Goal: Task Accomplishment & Management: Use online tool/utility

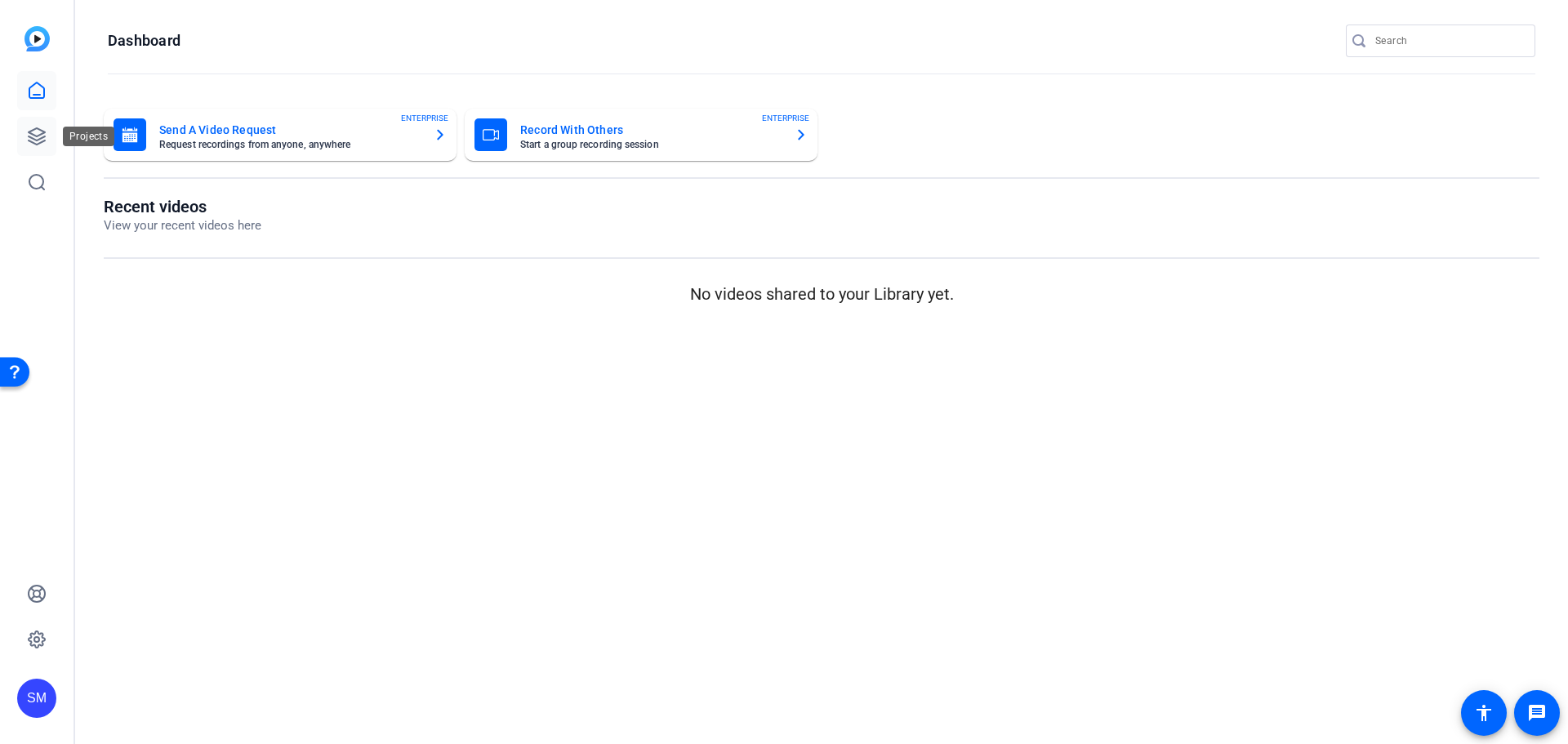
click at [41, 135] on icon at bounding box center [37, 137] width 16 height 16
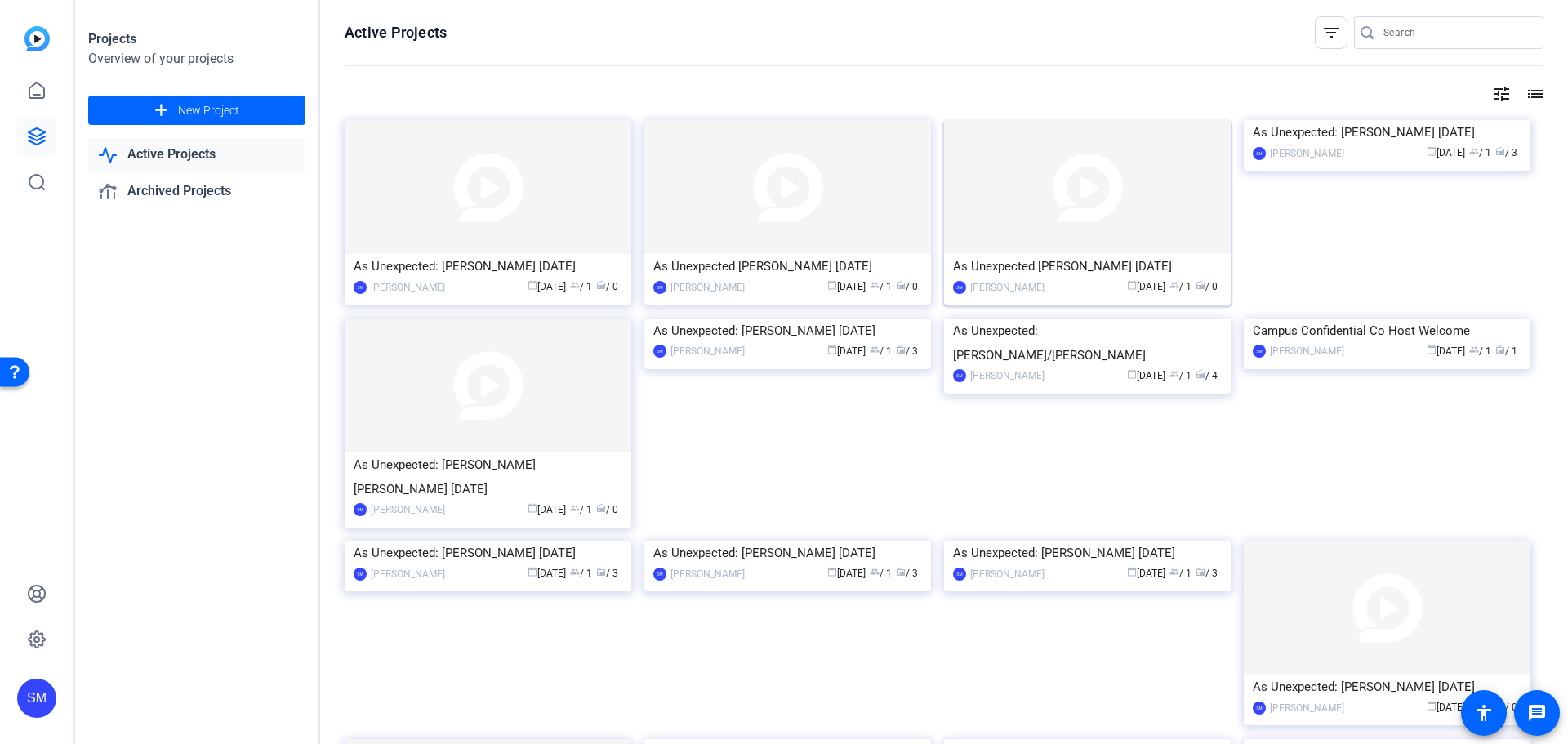
click at [1095, 266] on div "As Unexpected [PERSON_NAME] [DATE]" at bounding box center [1087, 266] width 269 height 25
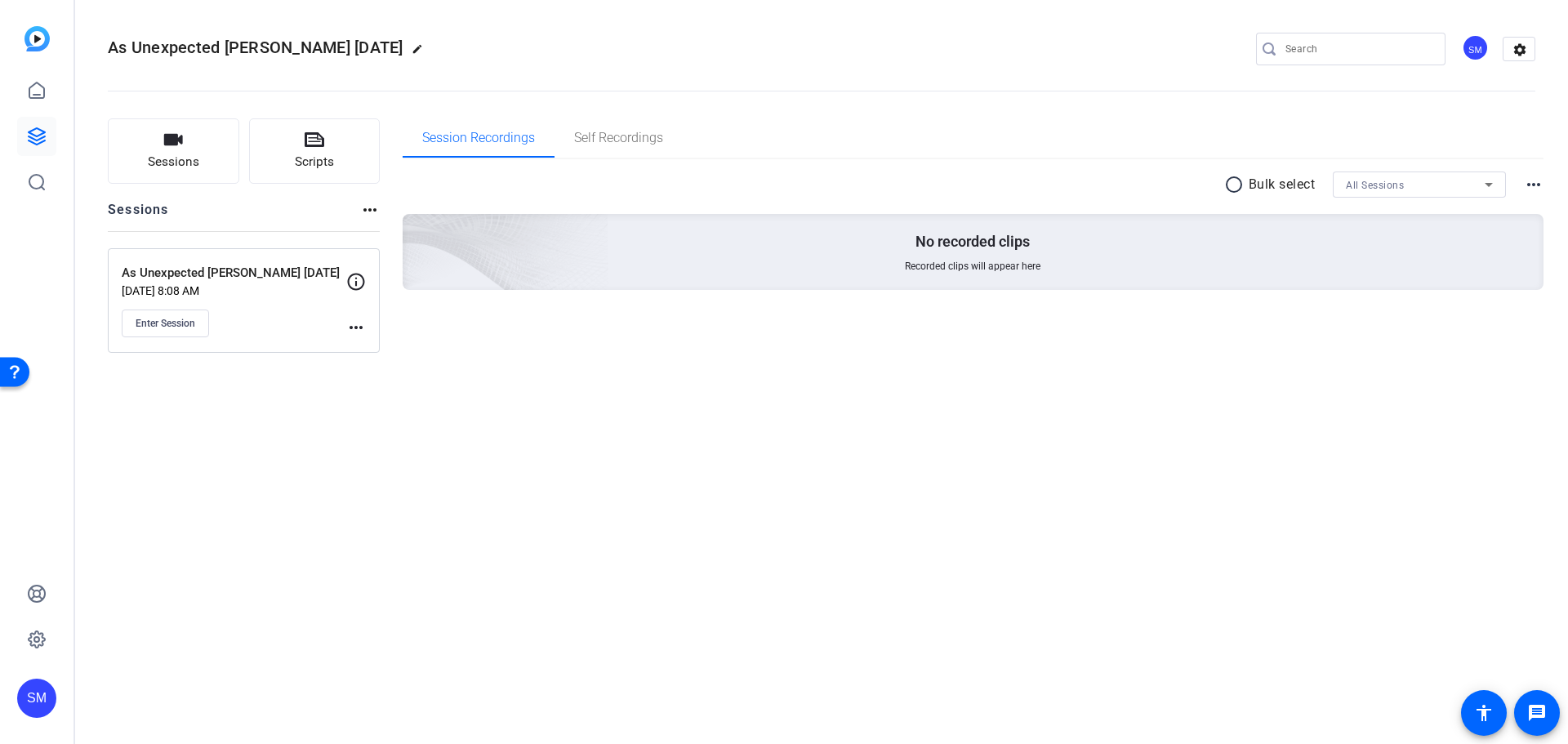
click at [354, 329] on mat-icon "more_horiz" at bounding box center [356, 327] width 19 height 19
click at [546, 367] on div at bounding box center [784, 372] width 1568 height 744
click at [163, 318] on span "Enter Session" at bounding box center [165, 323] width 60 height 13
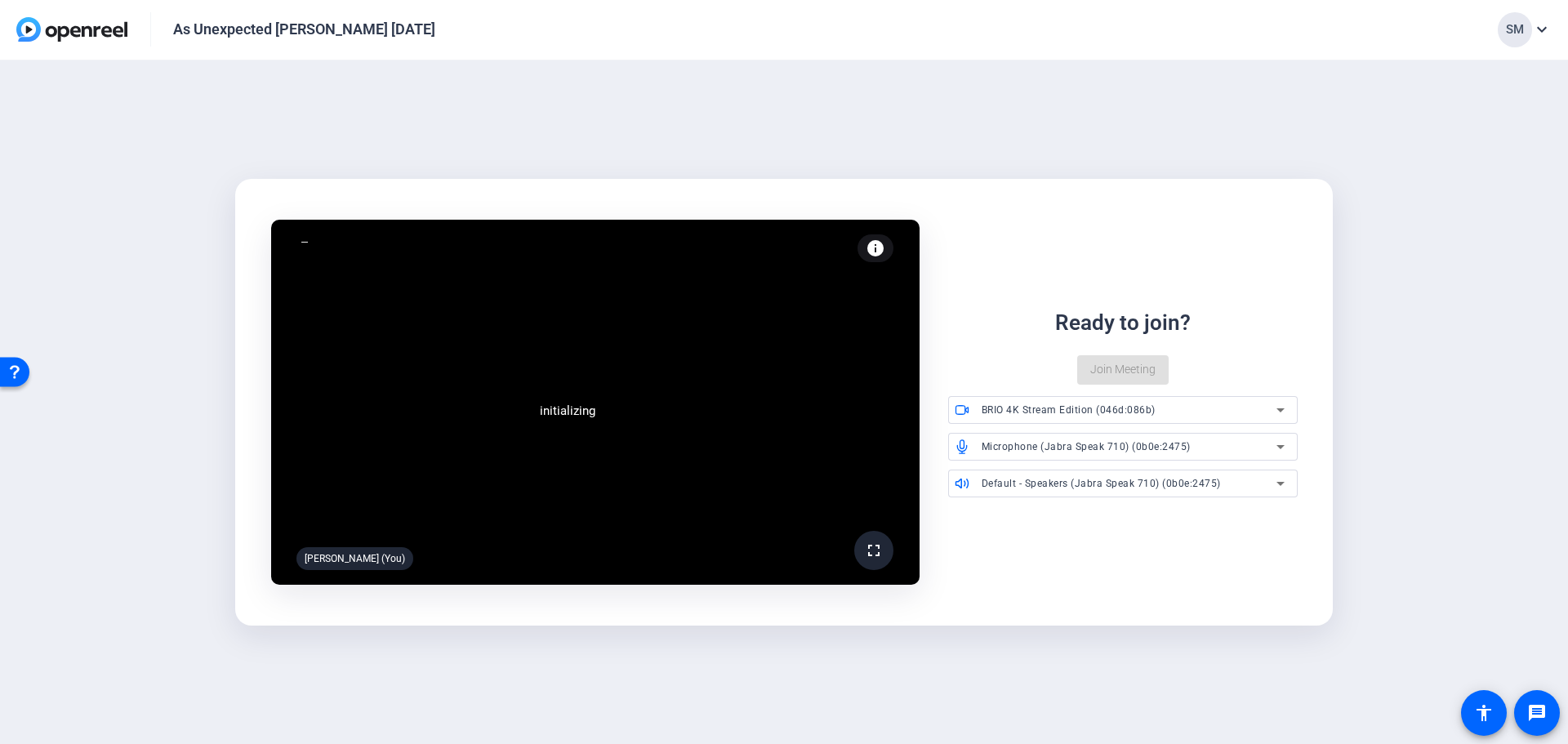
click at [999, 148] on div "initializing fullscreen [PERSON_NAME] (You) info Test your audio and video Read…" at bounding box center [784, 402] width 1568 height 684
click at [1071, 443] on span "Microphone (Jabra Speak 710) (0b0e:2475)" at bounding box center [1086, 446] width 209 height 11
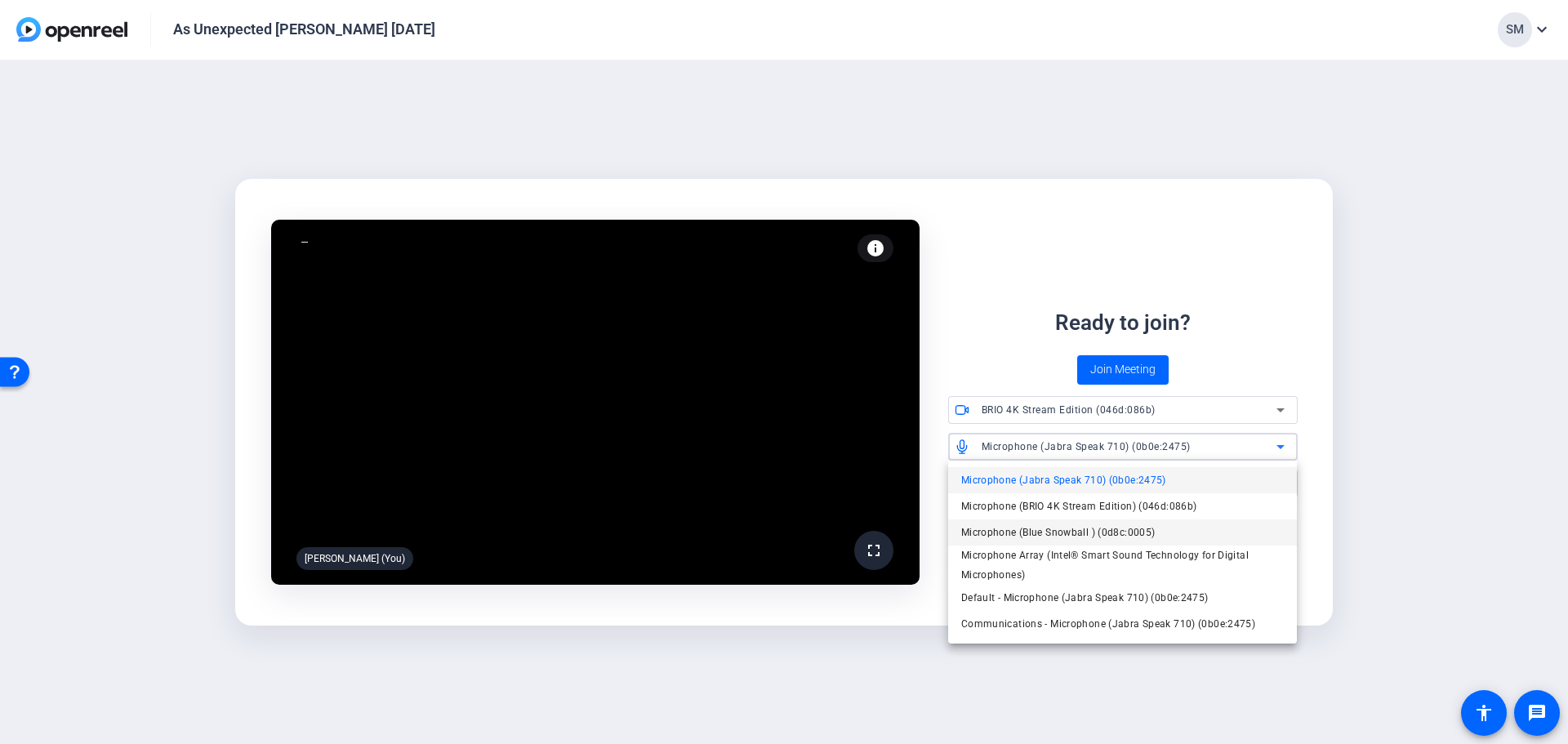
click at [1043, 533] on span "Microphone (Blue Snowball ) (0d8c:0005)" at bounding box center [1058, 531] width 194 height 19
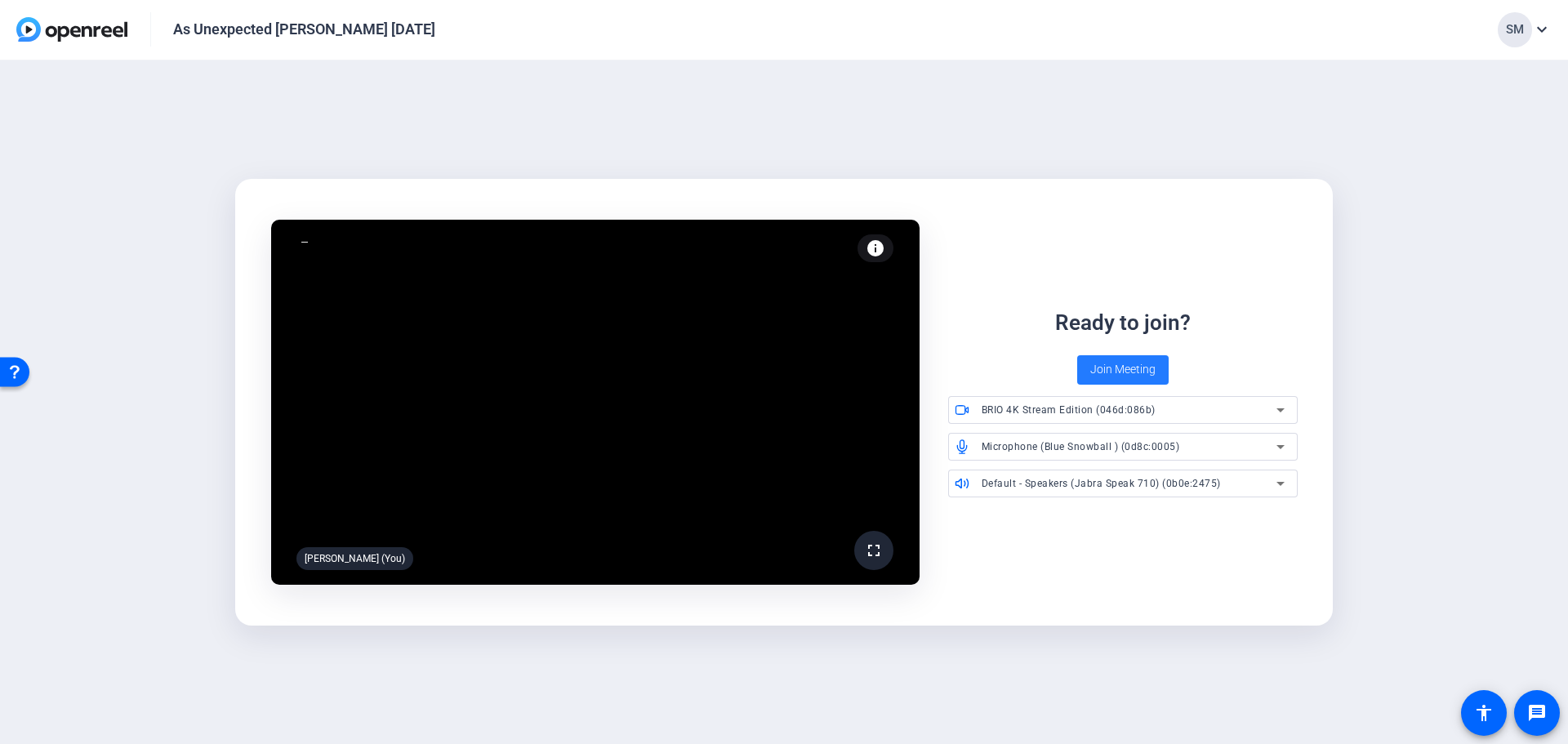
click at [1117, 367] on span "Join Meeting" at bounding box center [1122, 369] width 65 height 17
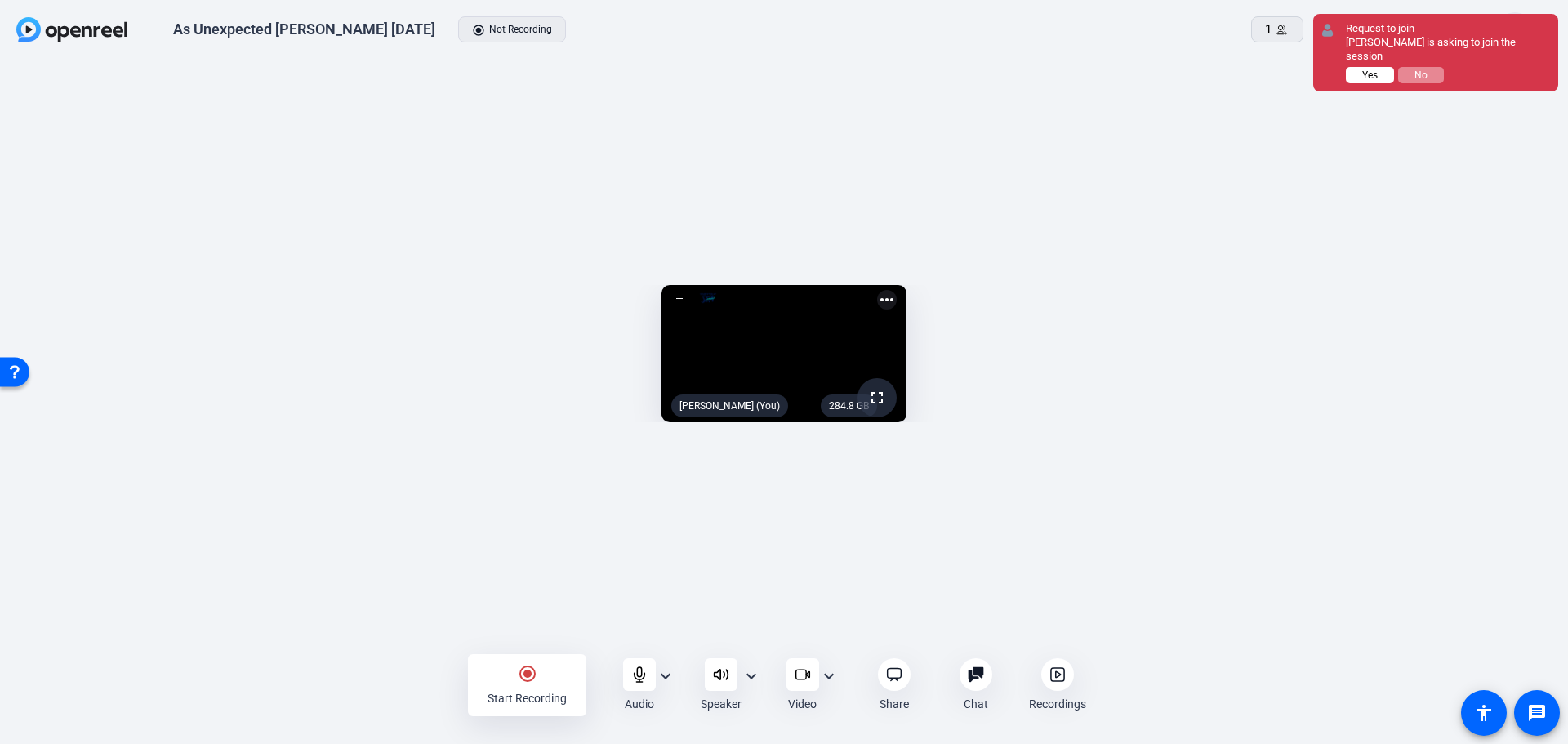
click at [1364, 70] on span "Yes" at bounding box center [1369, 75] width 16 height 11
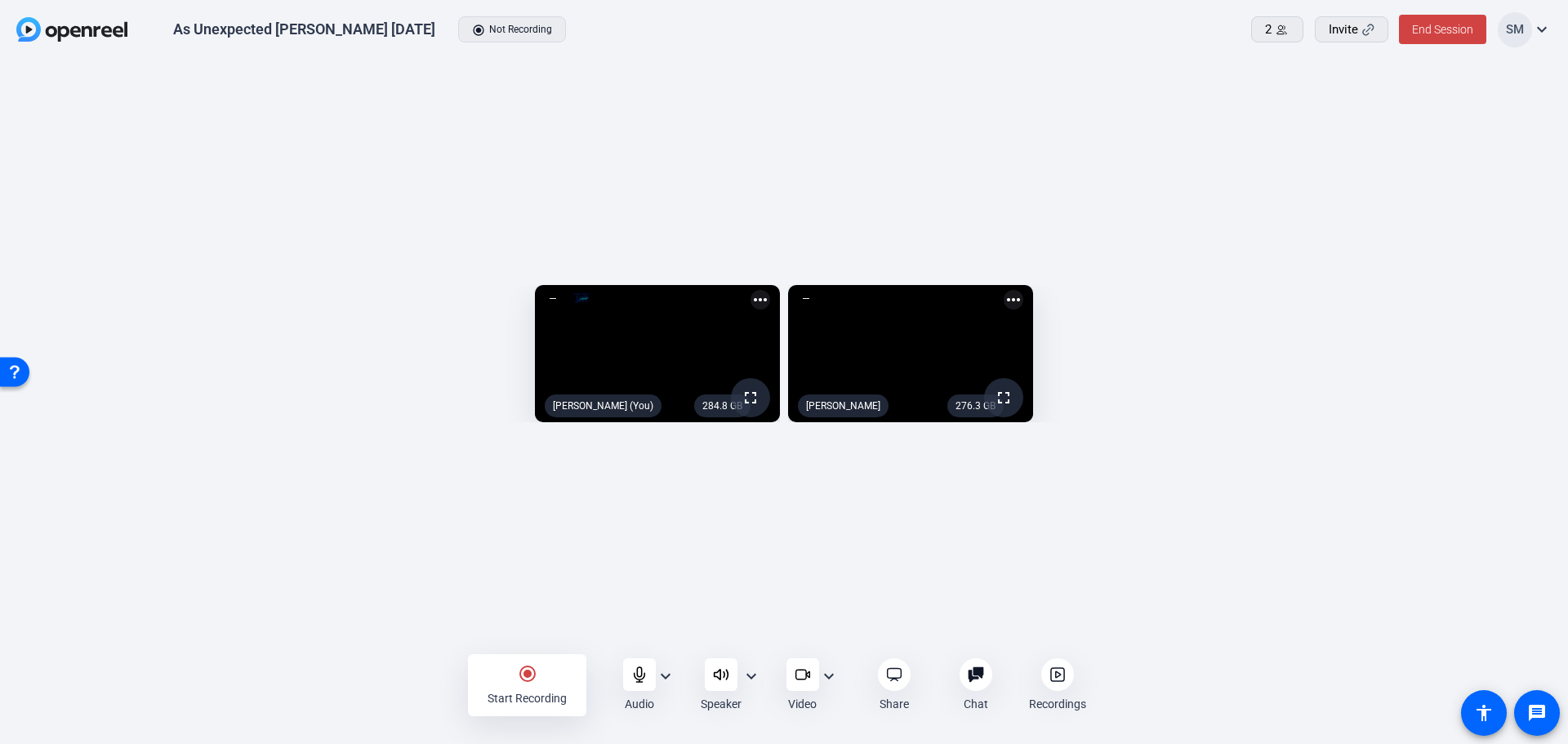
click at [1023, 290] on mat-icon "more_horiz" at bounding box center [1013, 299] width 19 height 19
click at [1475, 203] on span "Pin to screen" at bounding box center [1466, 212] width 65 height 19
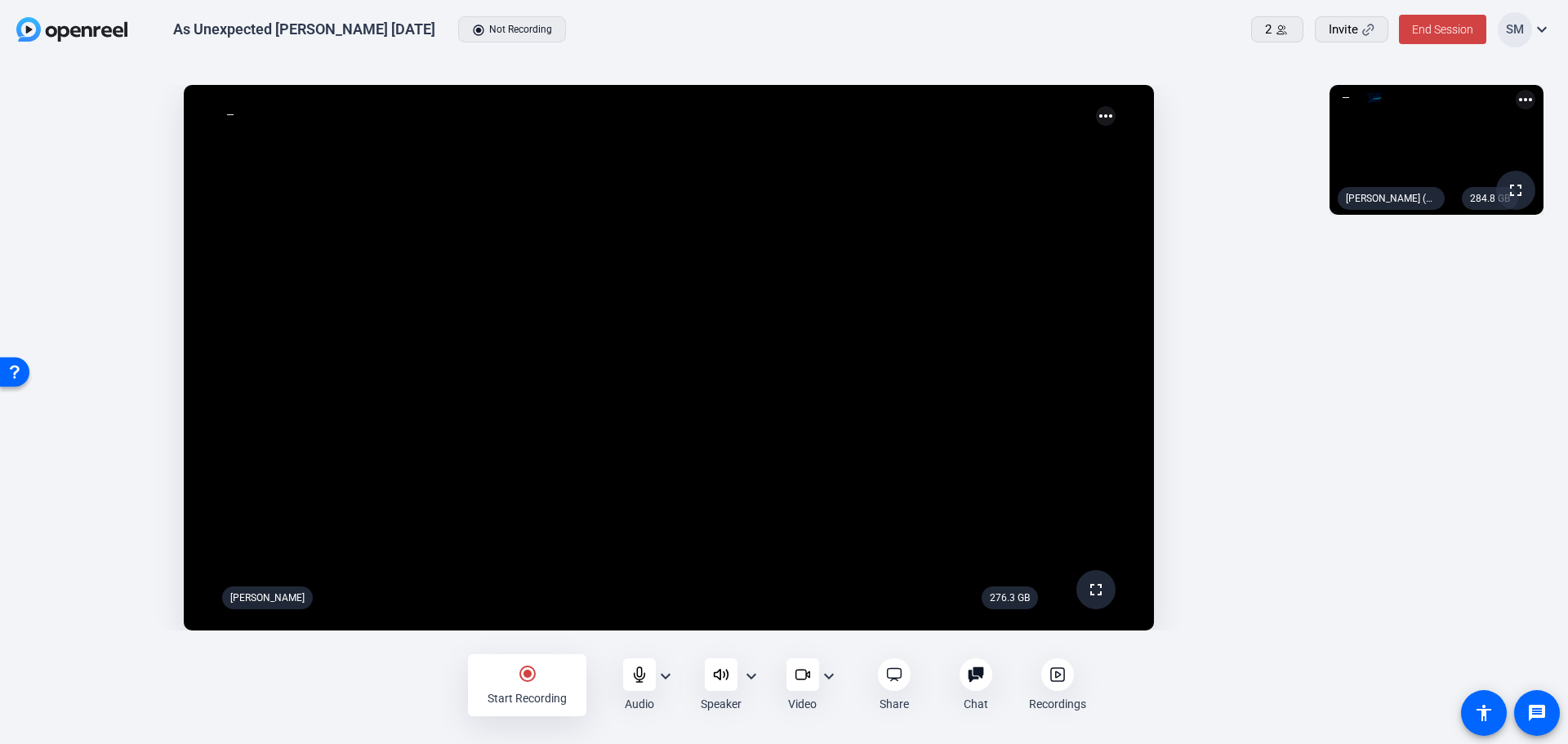
click at [525, 679] on mat-icon "radio_button_checked" at bounding box center [527, 673] width 19 height 19
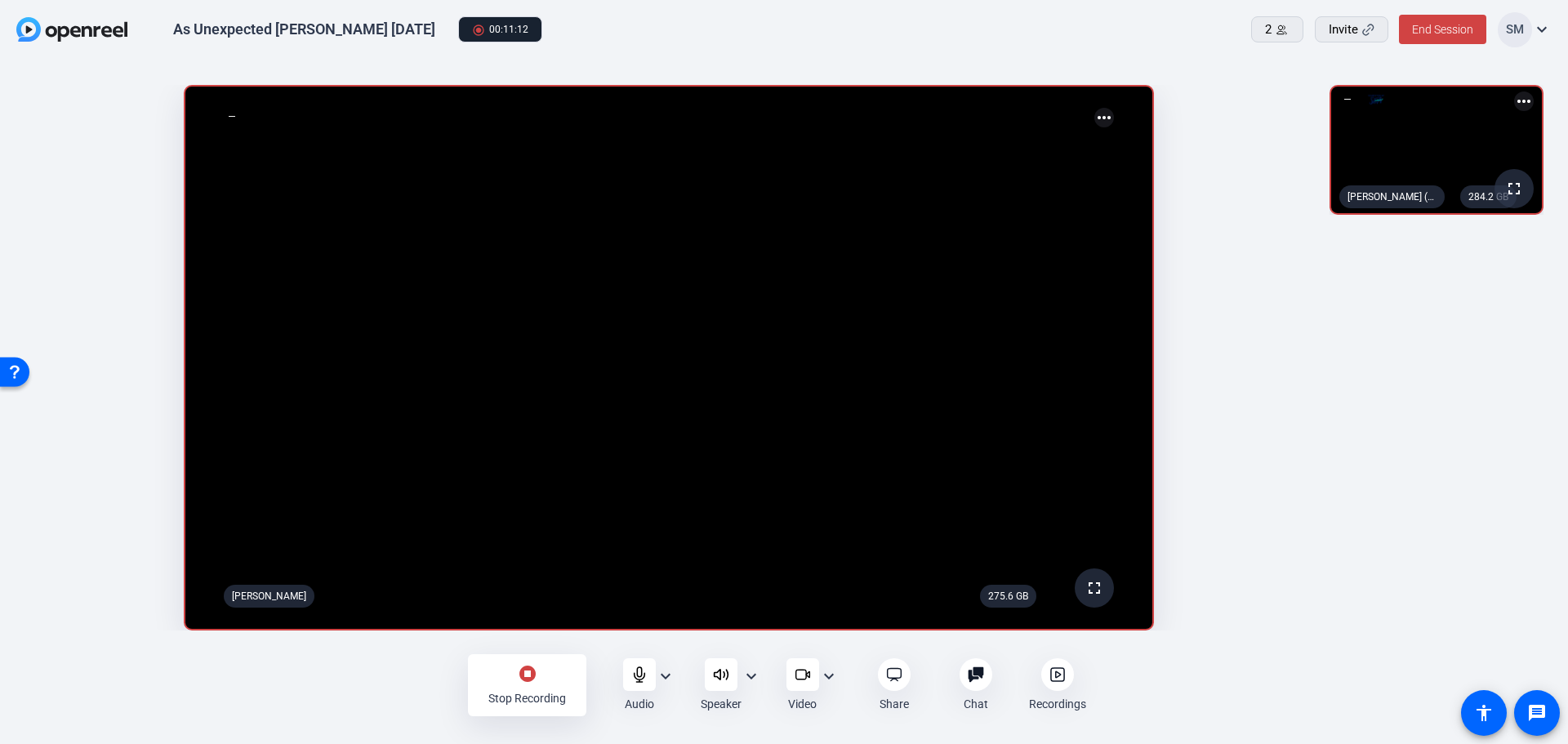
click at [751, 676] on mat-icon "expand_more" at bounding box center [751, 675] width 19 height 19
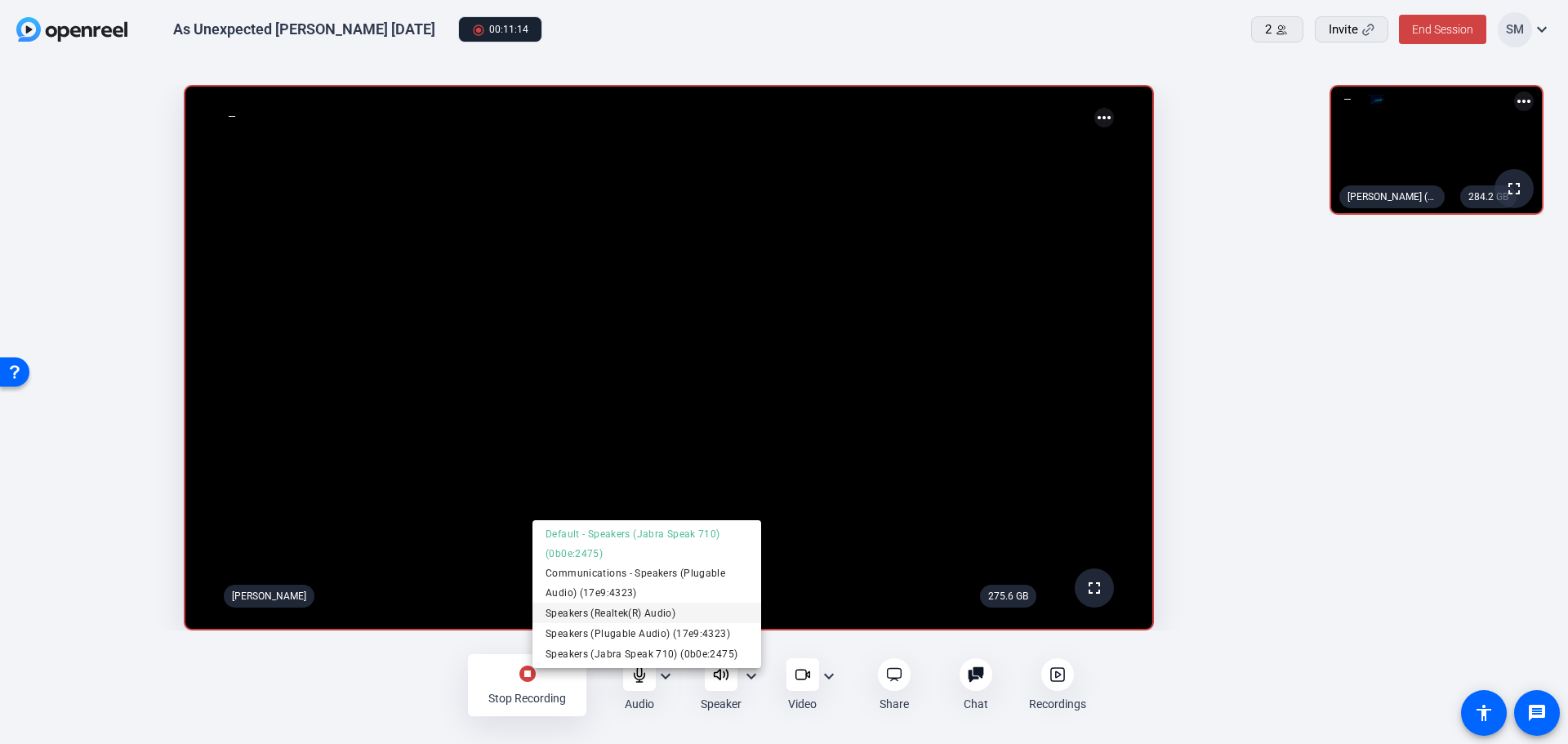
click at [618, 615] on span "Speakers (Realtek(R) Audio)" at bounding box center [646, 612] width 203 height 19
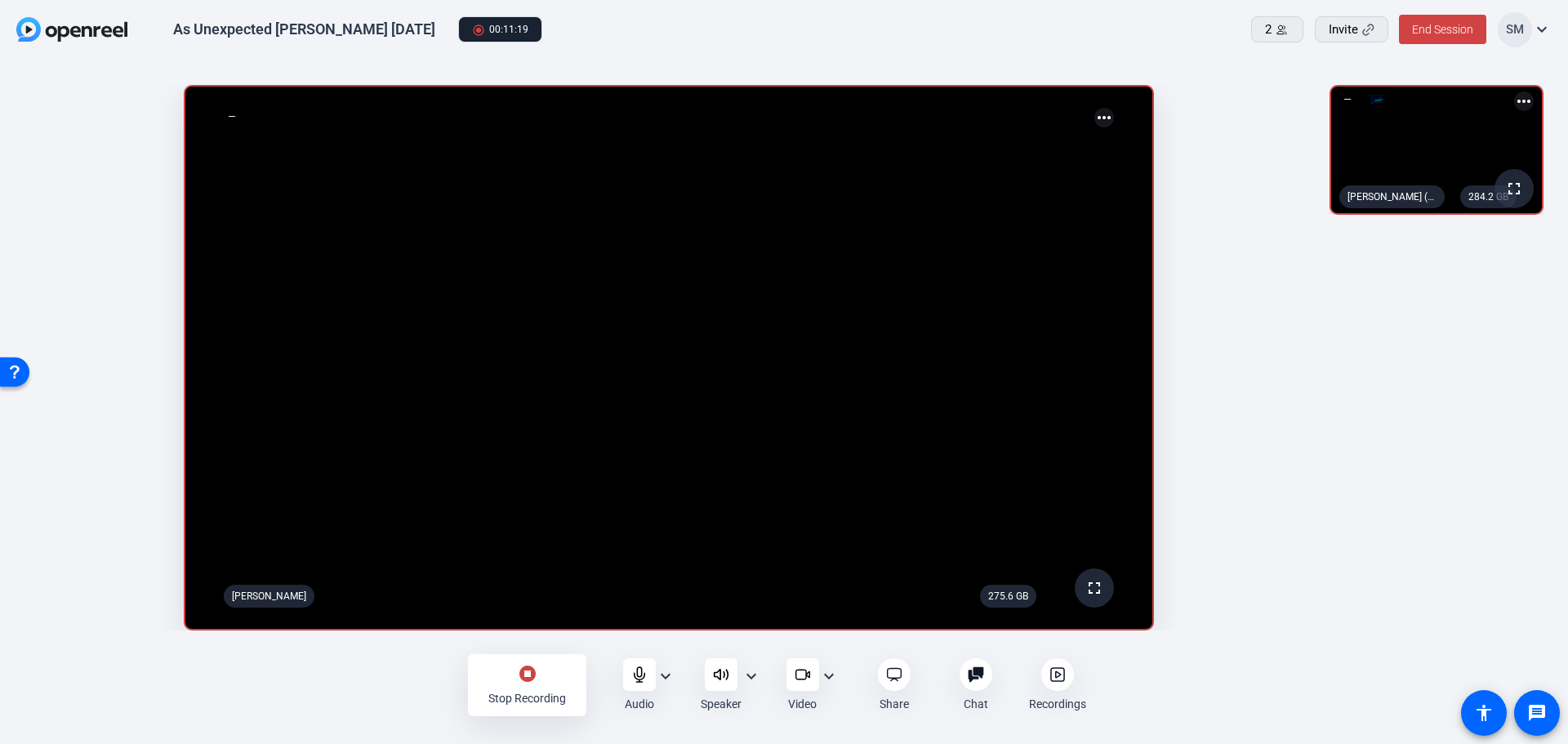
click at [741, 674] on mat-icon "expand_more" at bounding box center [751, 675] width 19 height 19
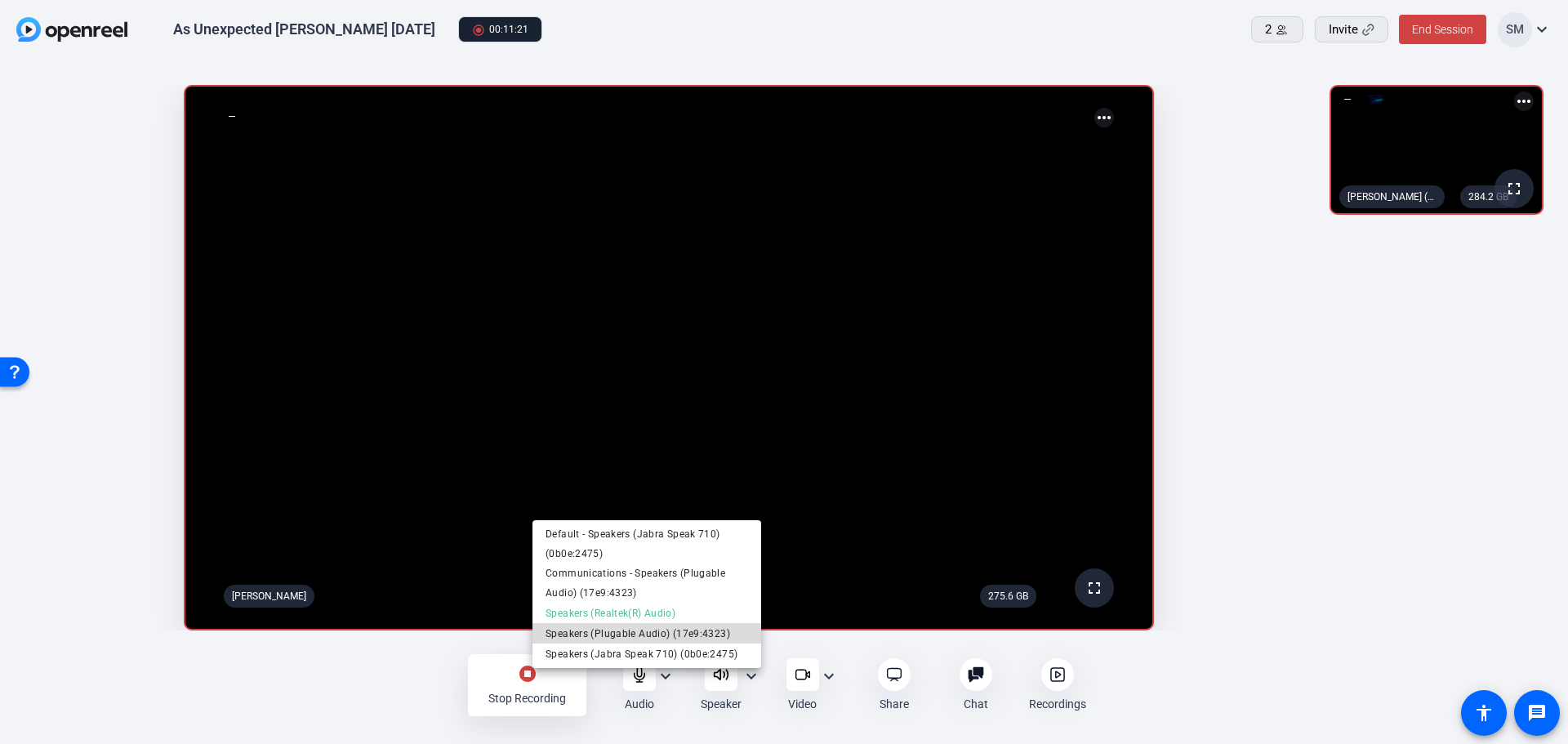
click at [644, 634] on span "Speakers (Plugable Audio) (17e9:4323)" at bounding box center [646, 633] width 203 height 19
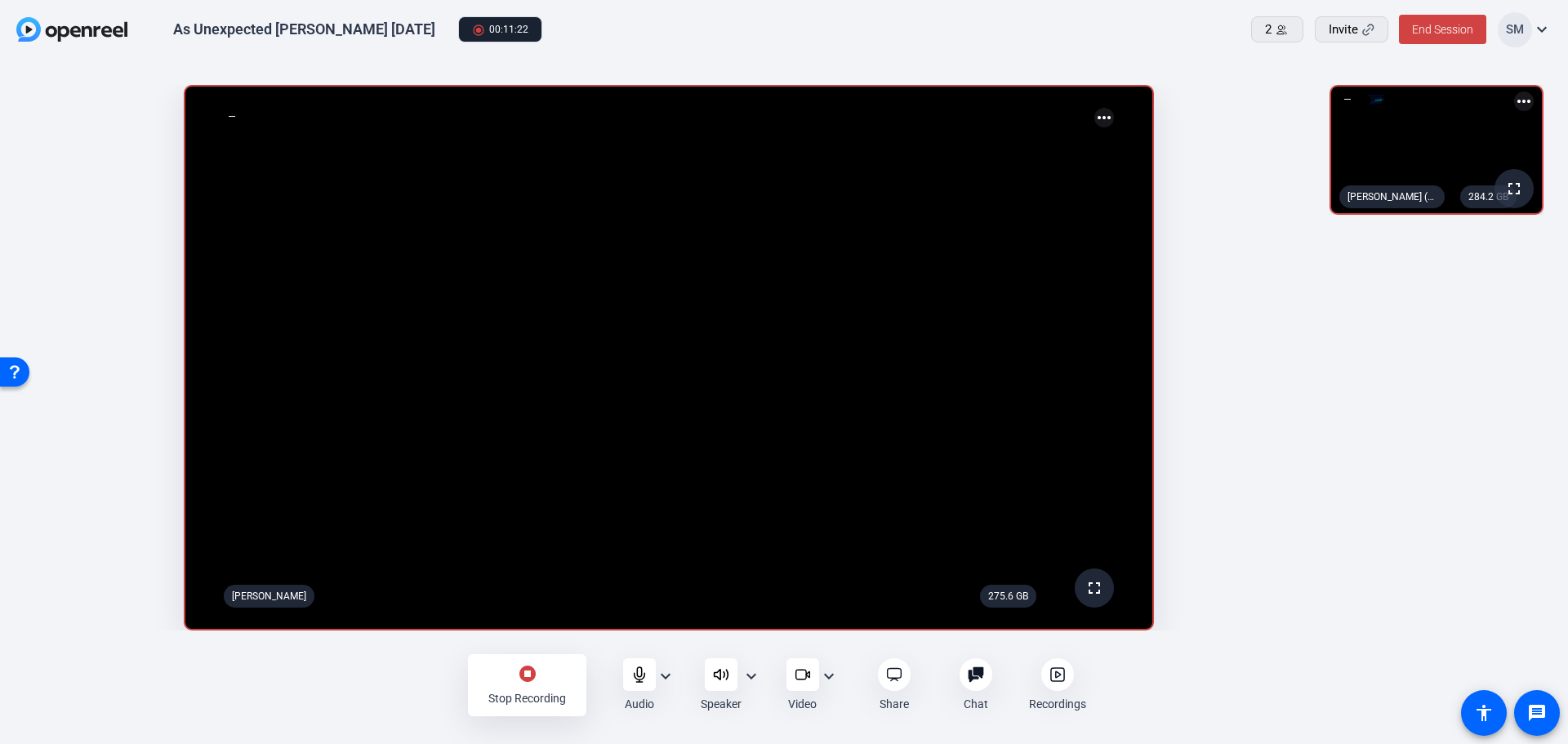
click at [752, 673] on mat-icon "expand_more" at bounding box center [751, 675] width 19 height 19
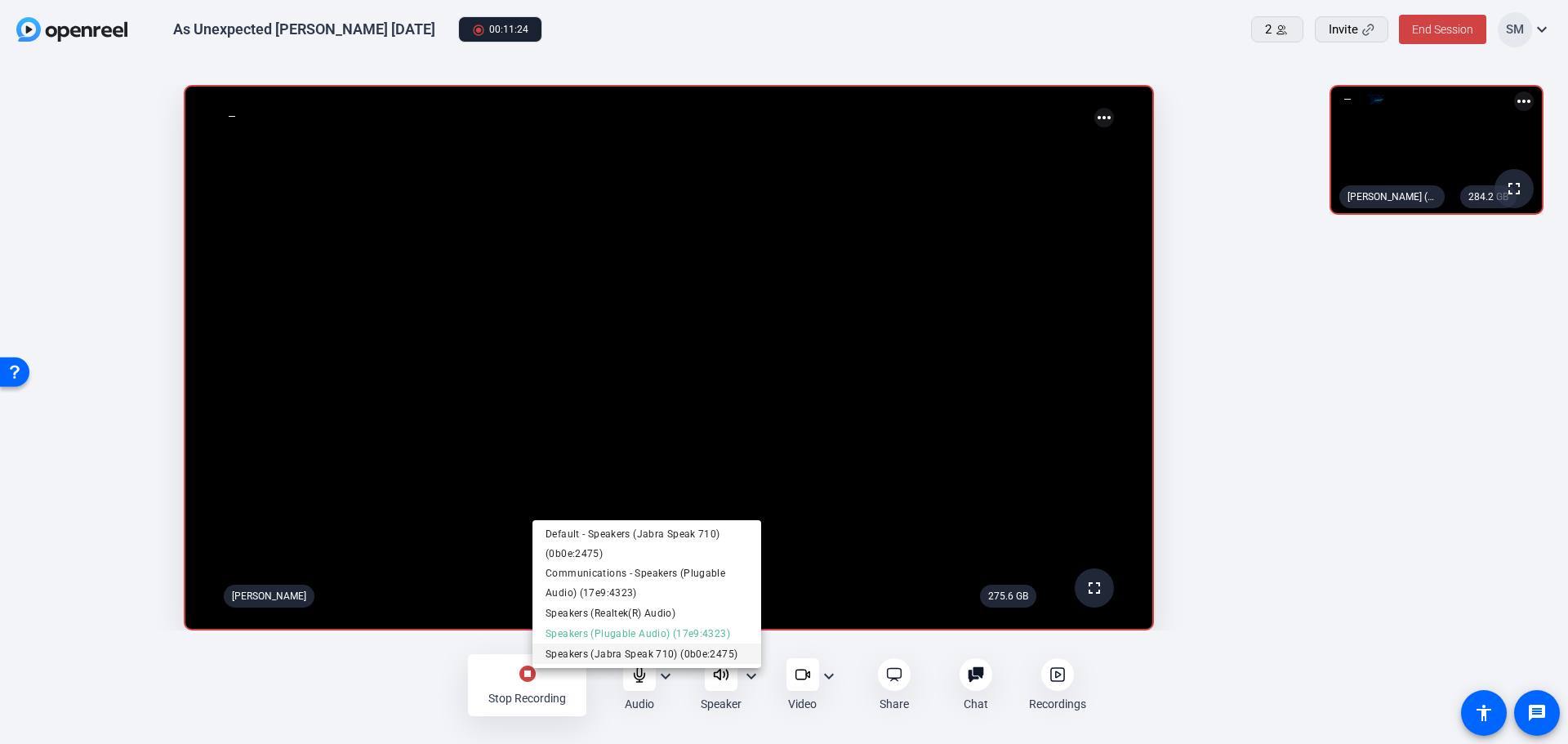
click at [641, 654] on span "Speakers (Jabra Speak 710) (0b0e:2475)" at bounding box center [646, 653] width 203 height 19
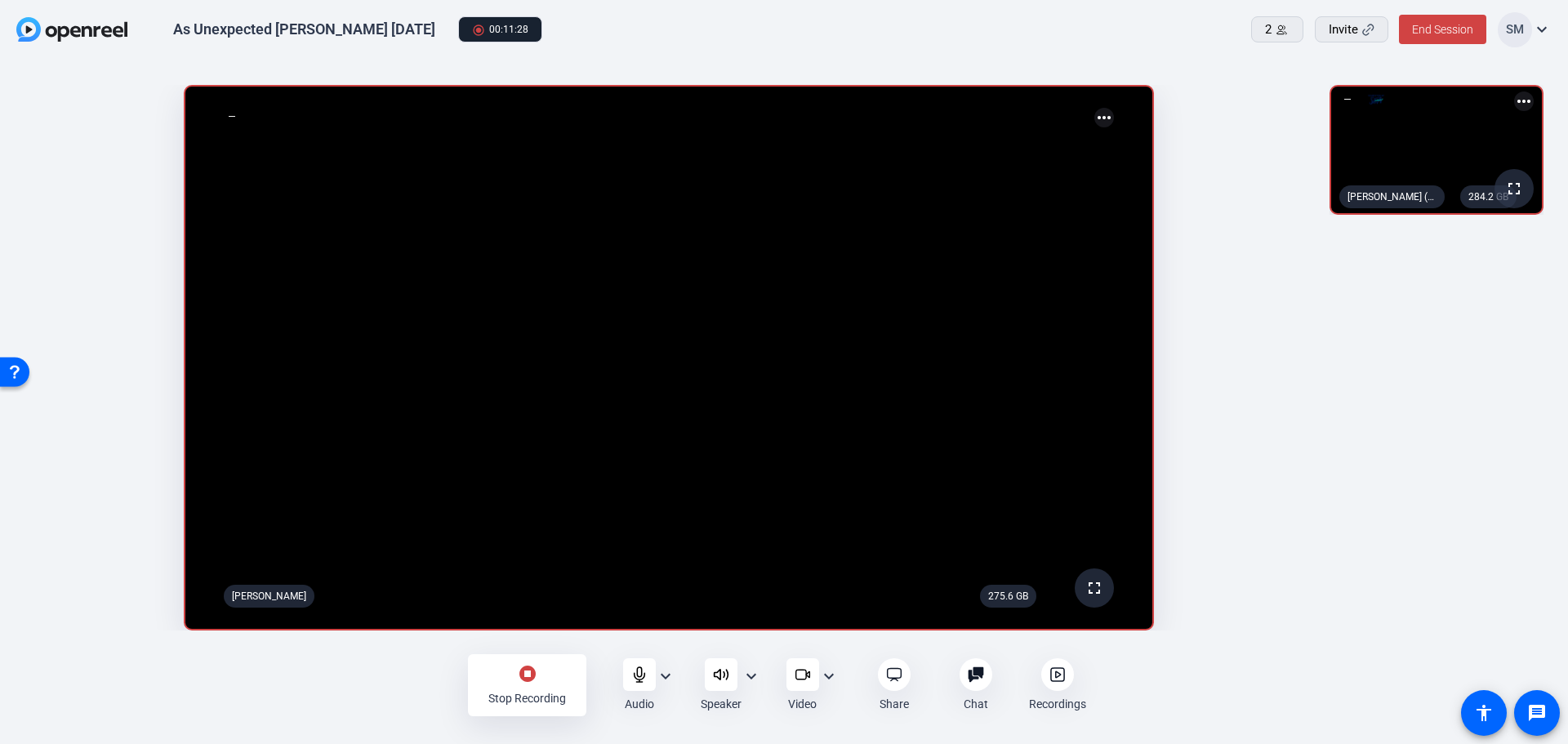
click at [747, 678] on mat-icon "expand_more" at bounding box center [751, 675] width 19 height 19
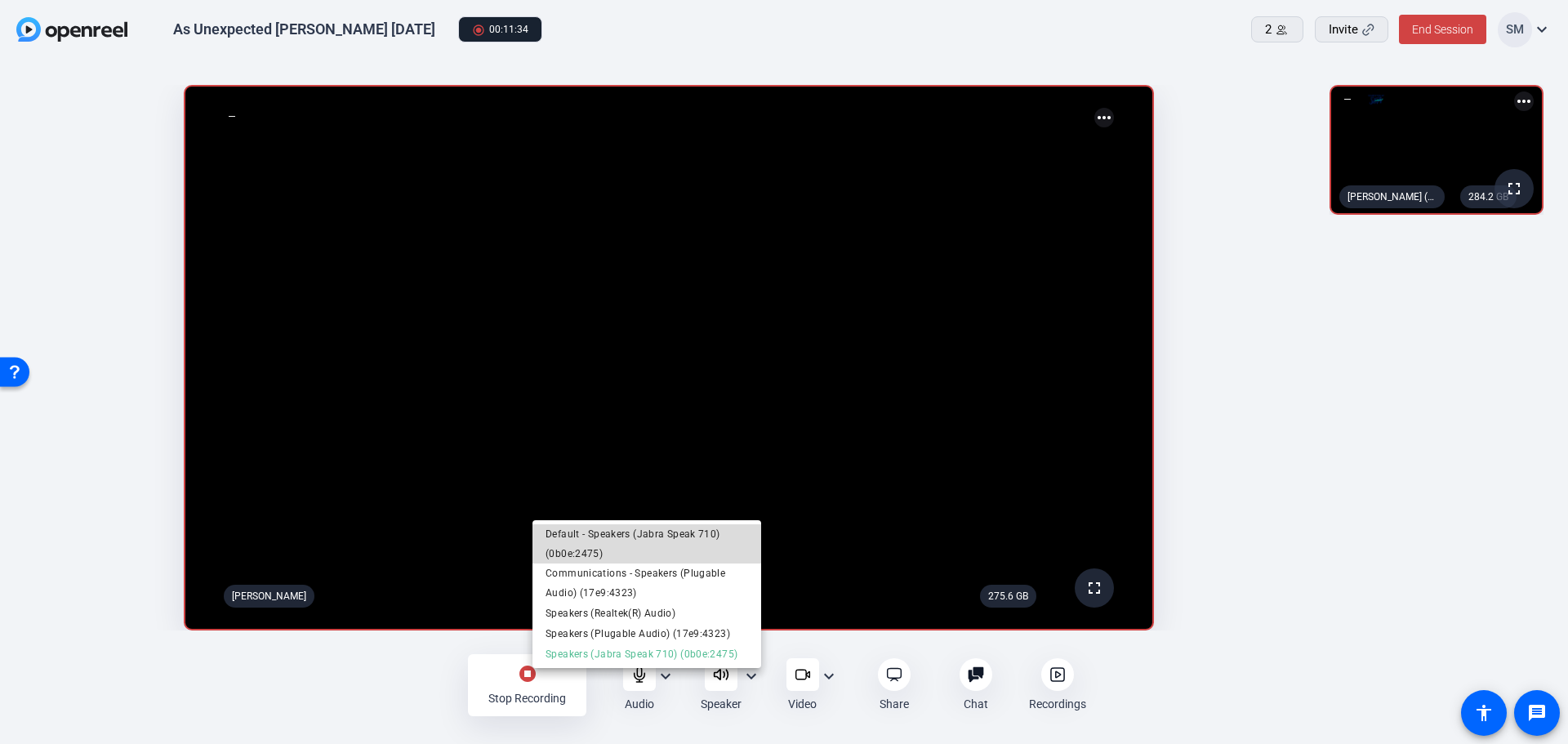
click at [609, 531] on span "Default - Speakers (Jabra Speak 710) (0b0e:2475)" at bounding box center [646, 543] width 203 height 39
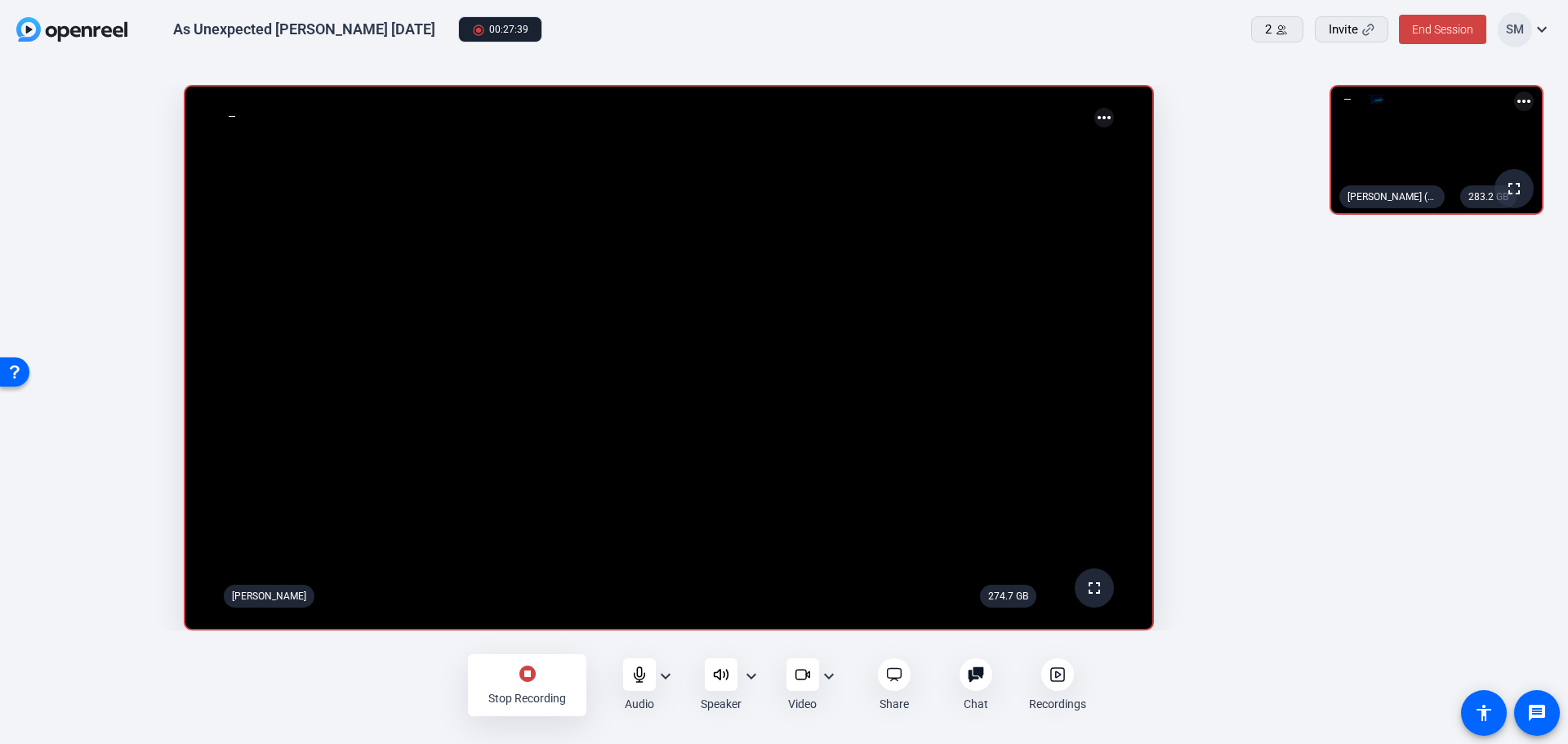
click at [515, 684] on div "stop_circle Stop Recording" at bounding box center [526, 685] width 118 height 62
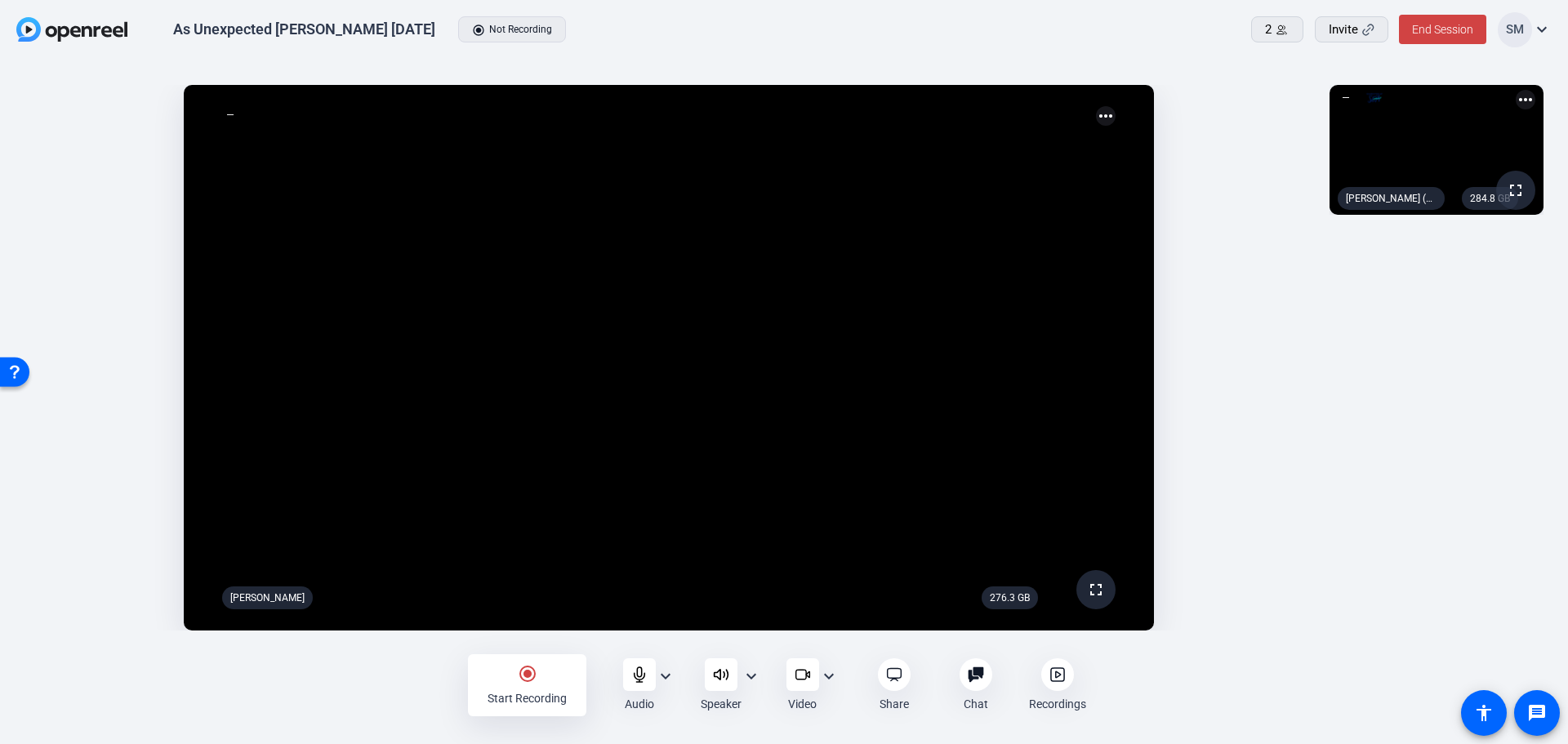
click at [1061, 669] on icon at bounding box center [1058, 674] width 16 height 16
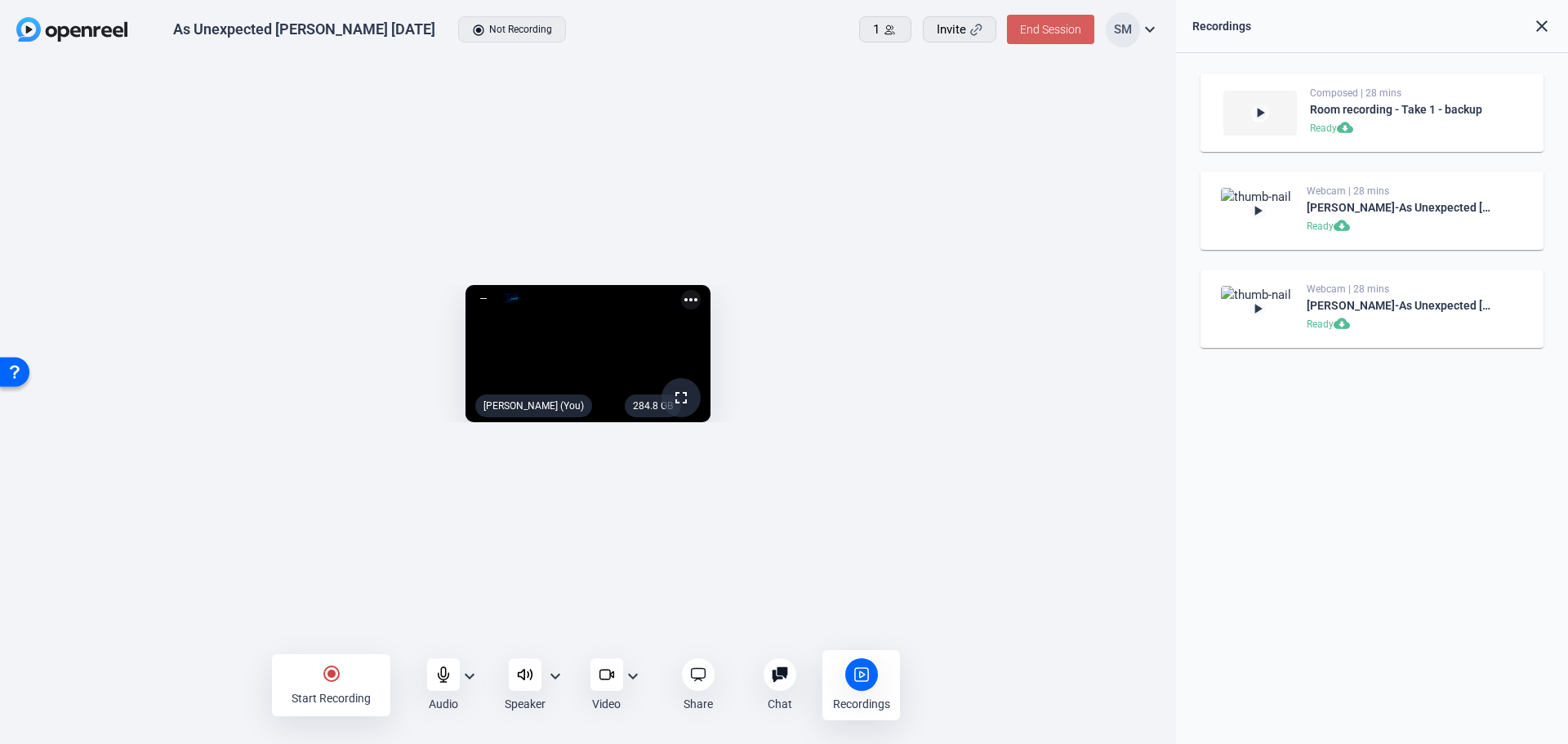
click at [1052, 35] on span "End Session" at bounding box center [1050, 29] width 61 height 13
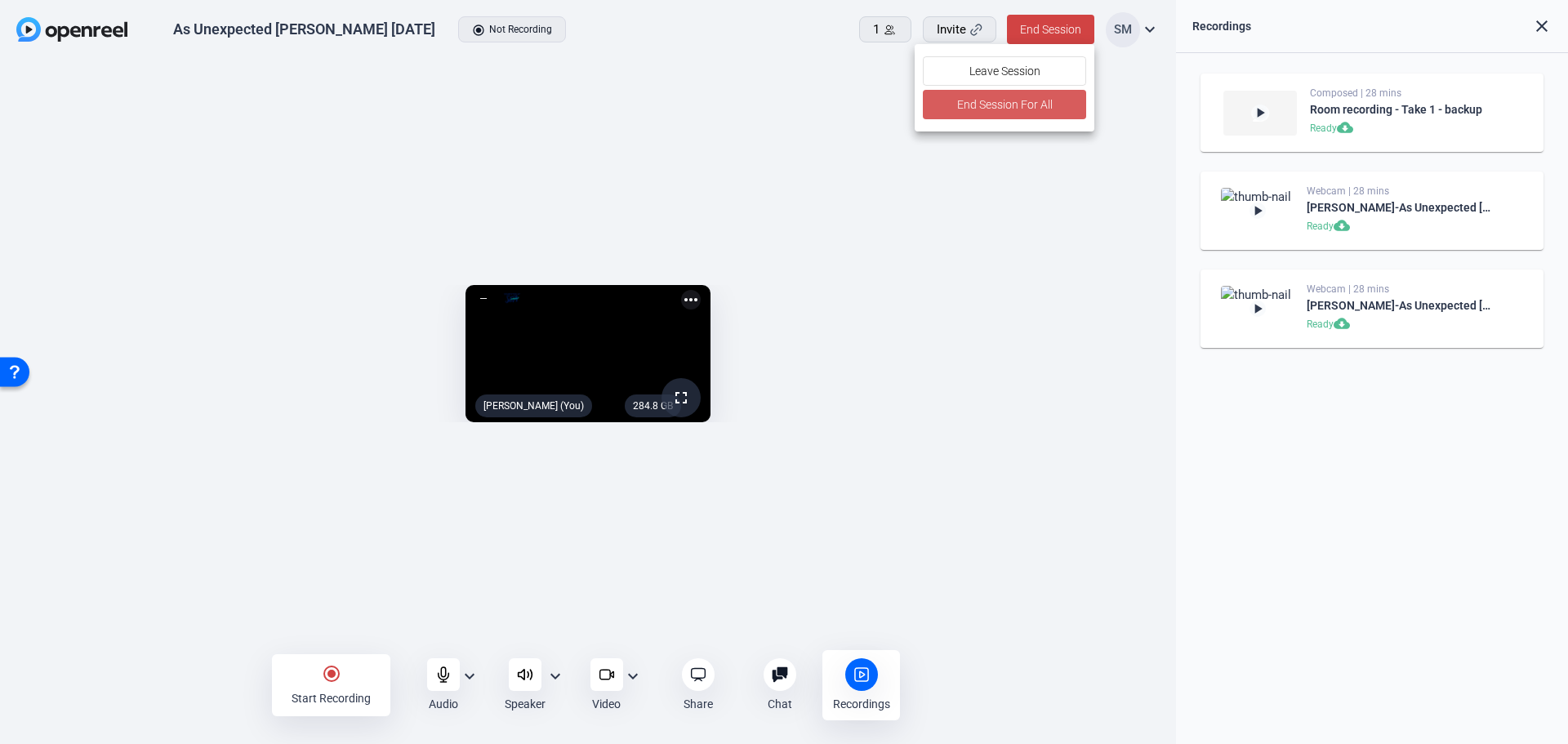
click at [1002, 106] on span "End Session For All" at bounding box center [1004, 104] width 95 height 19
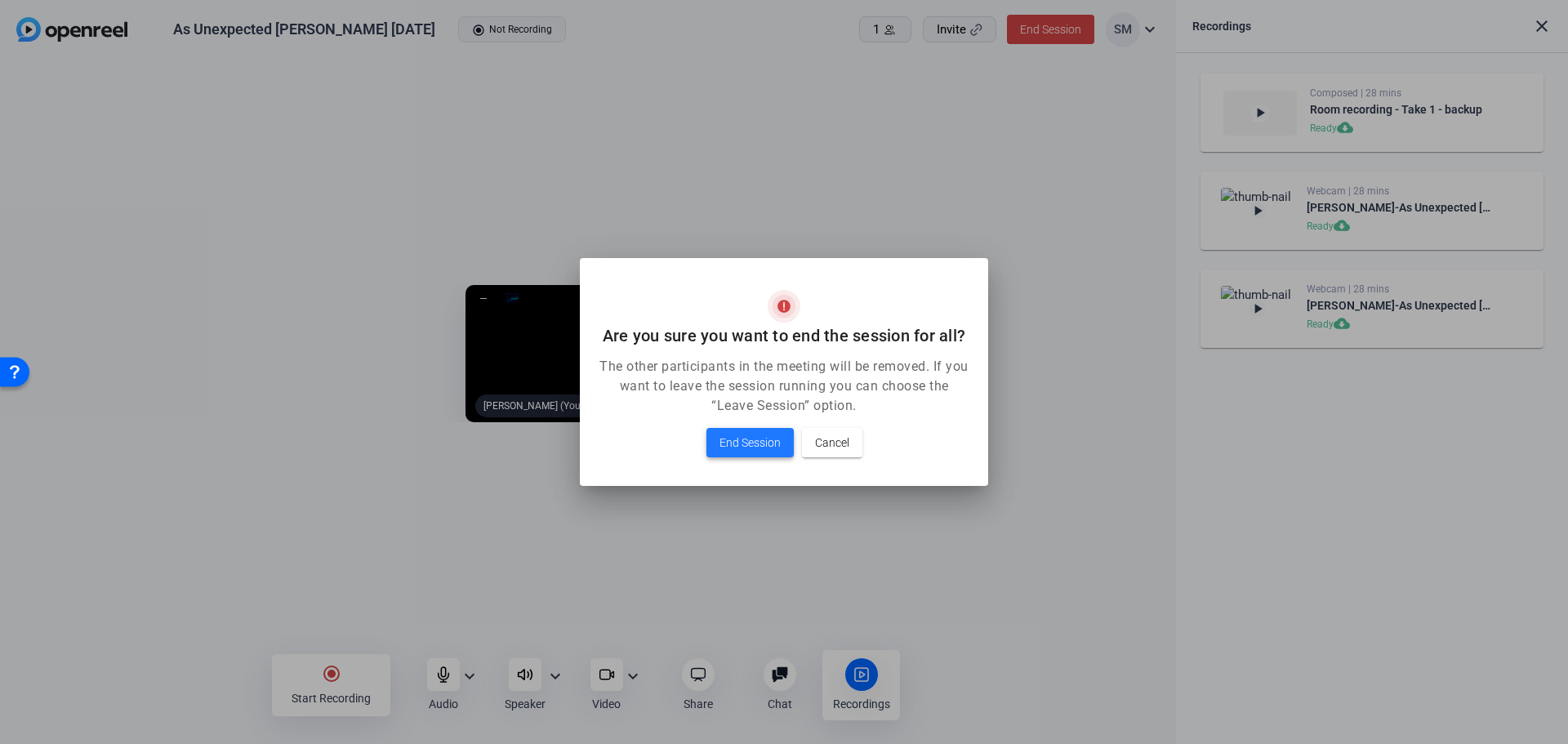
click at [769, 432] on span at bounding box center [750, 442] width 87 height 39
